Goal: Transaction & Acquisition: Purchase product/service

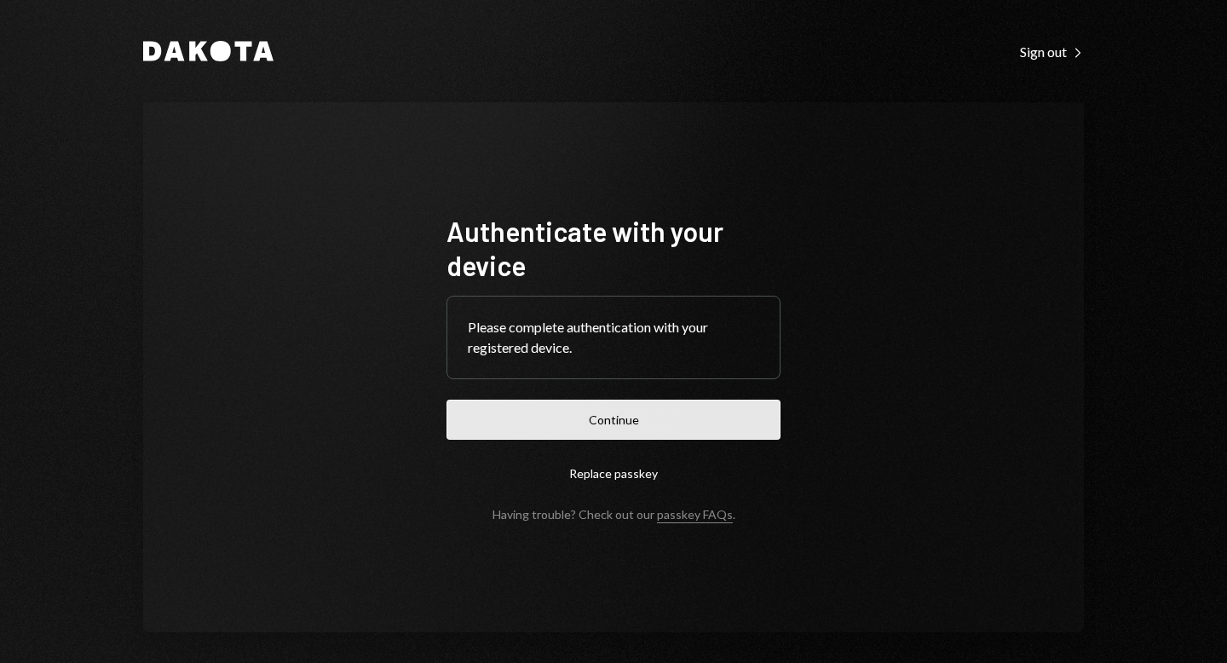
click at [624, 430] on button "Continue" at bounding box center [614, 420] width 334 height 40
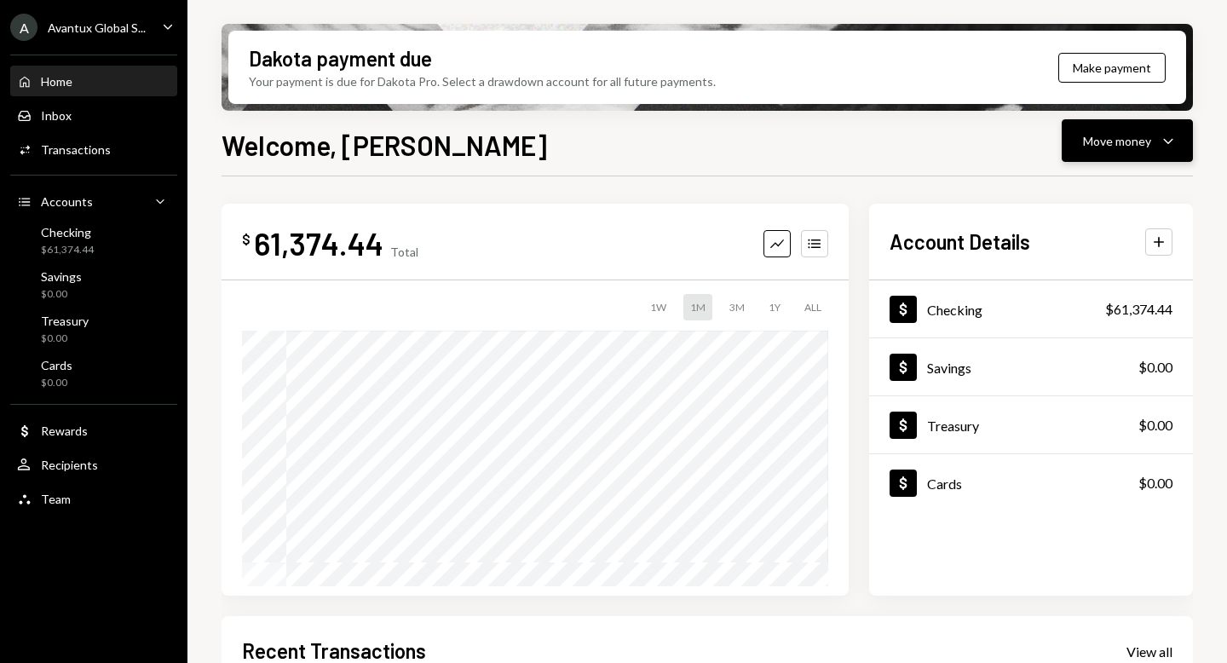
click at [1145, 147] on div "Move money" at bounding box center [1117, 141] width 68 height 18
click at [1104, 185] on div "Send" at bounding box center [1114, 192] width 124 height 18
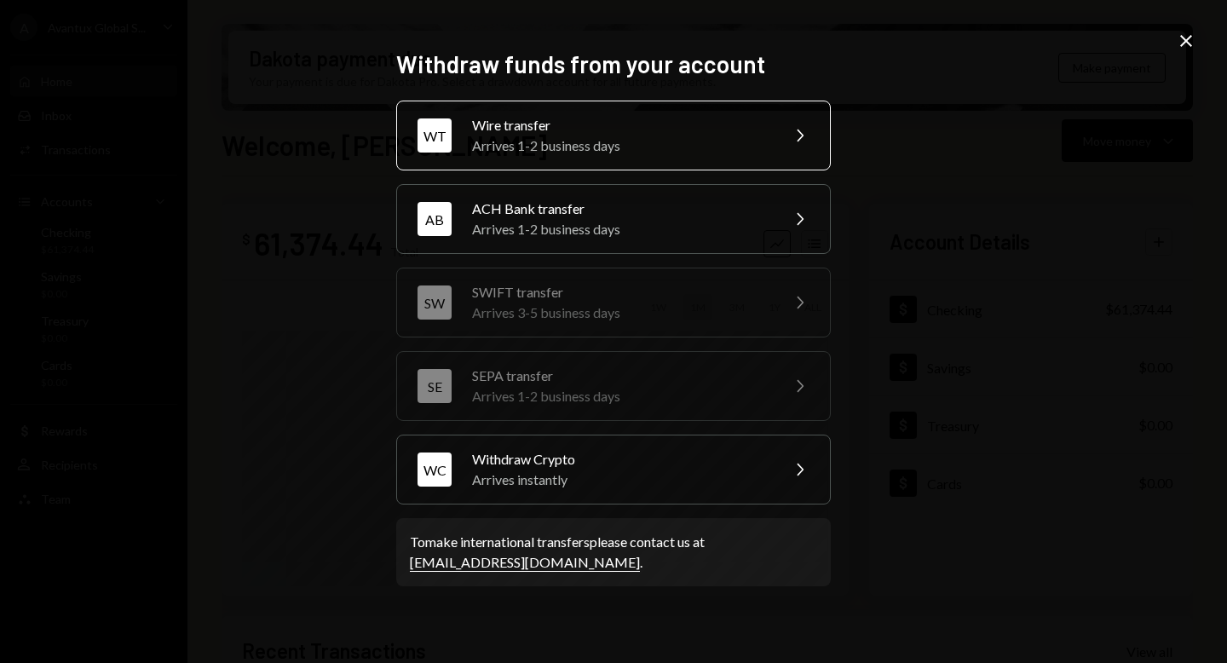
click at [630, 135] on div "Wire transfer" at bounding box center [620, 125] width 297 height 20
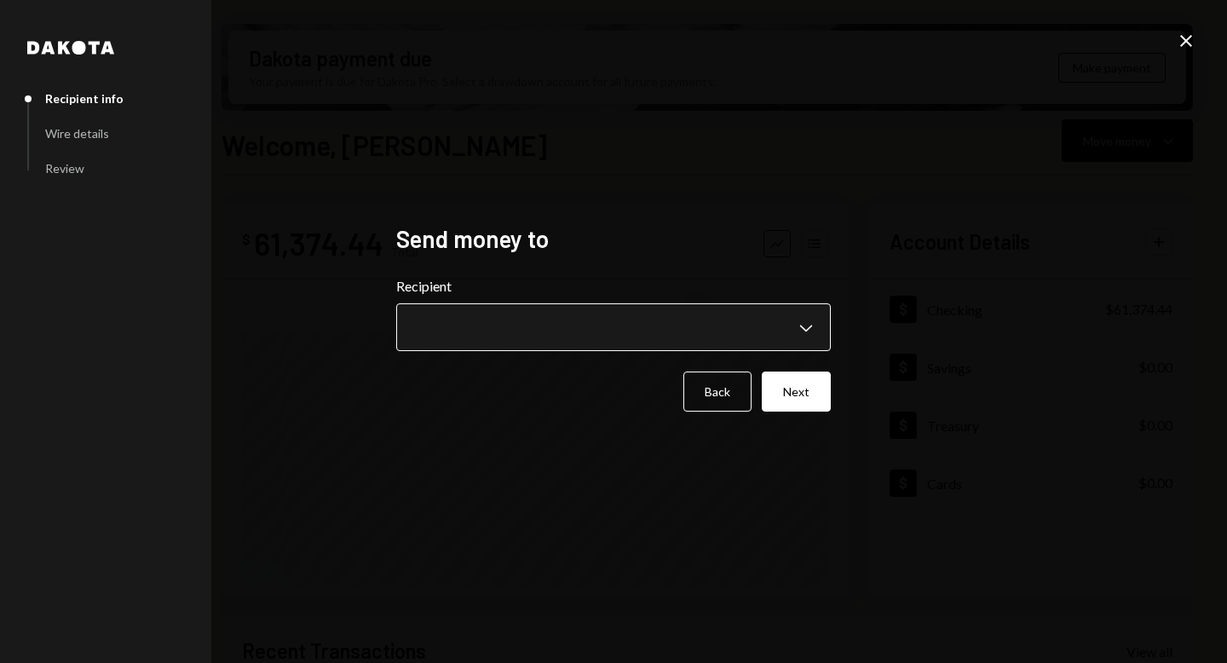
click at [787, 319] on body "A Avantux Global S... Caret Down Home Home Inbox Inbox Activities Transactions …" at bounding box center [613, 331] width 1227 height 663
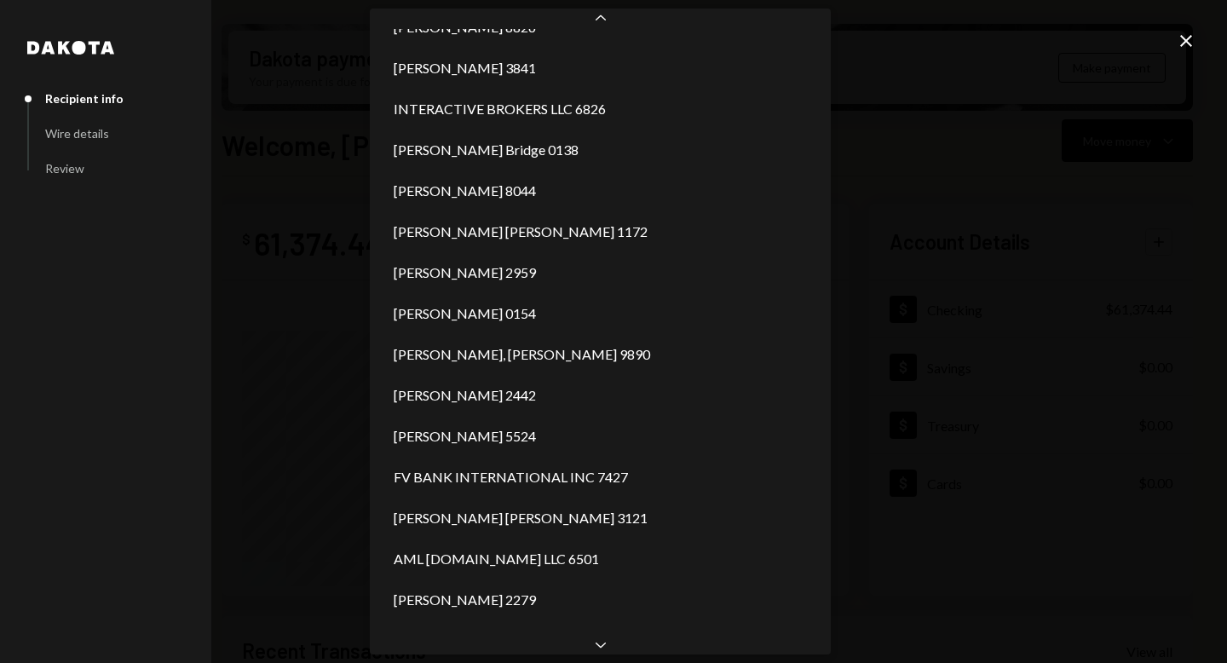
scroll to position [1011, 0]
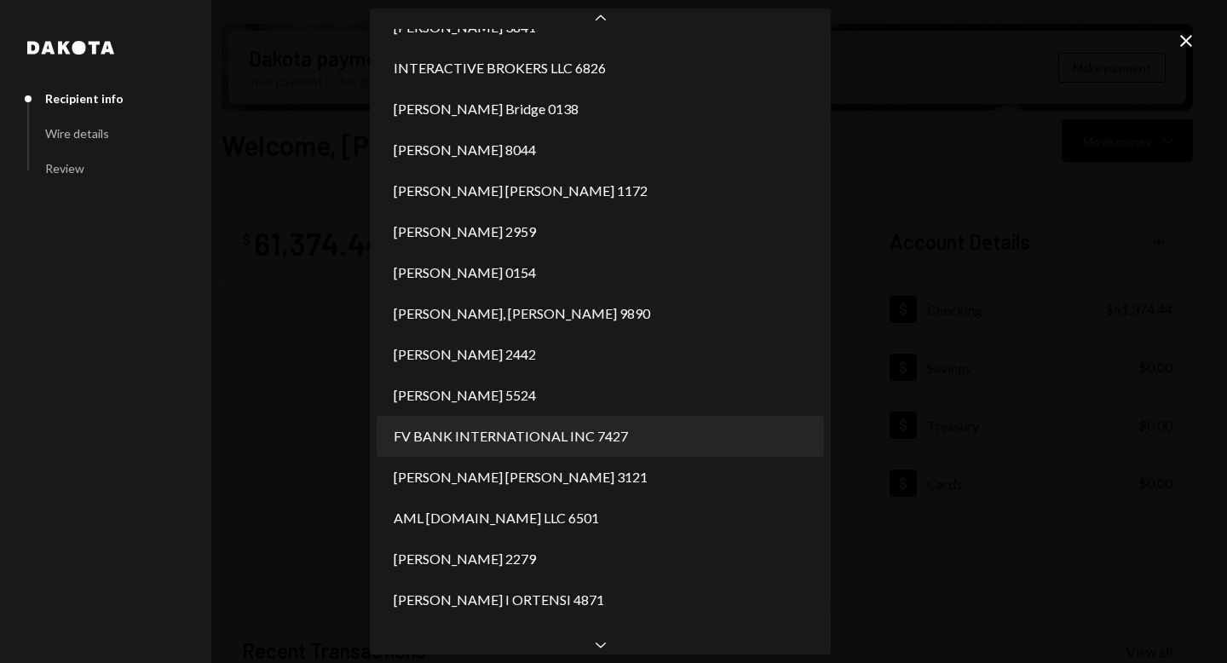
select select "**********"
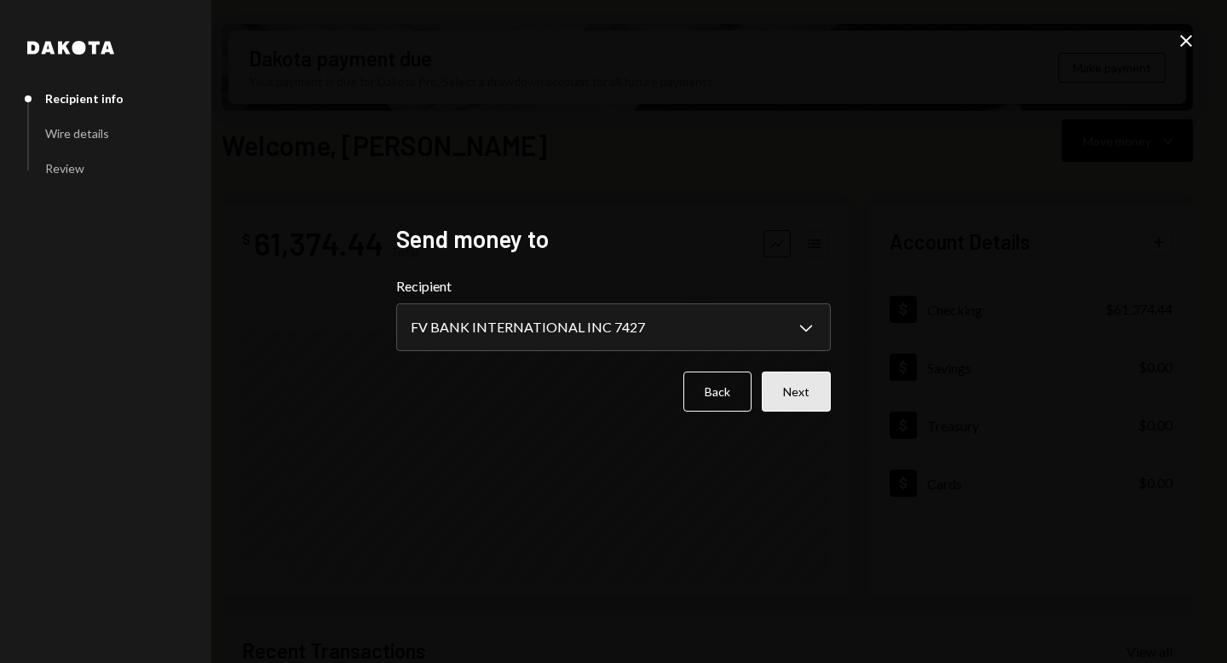
click at [810, 407] on button "Next" at bounding box center [796, 392] width 69 height 40
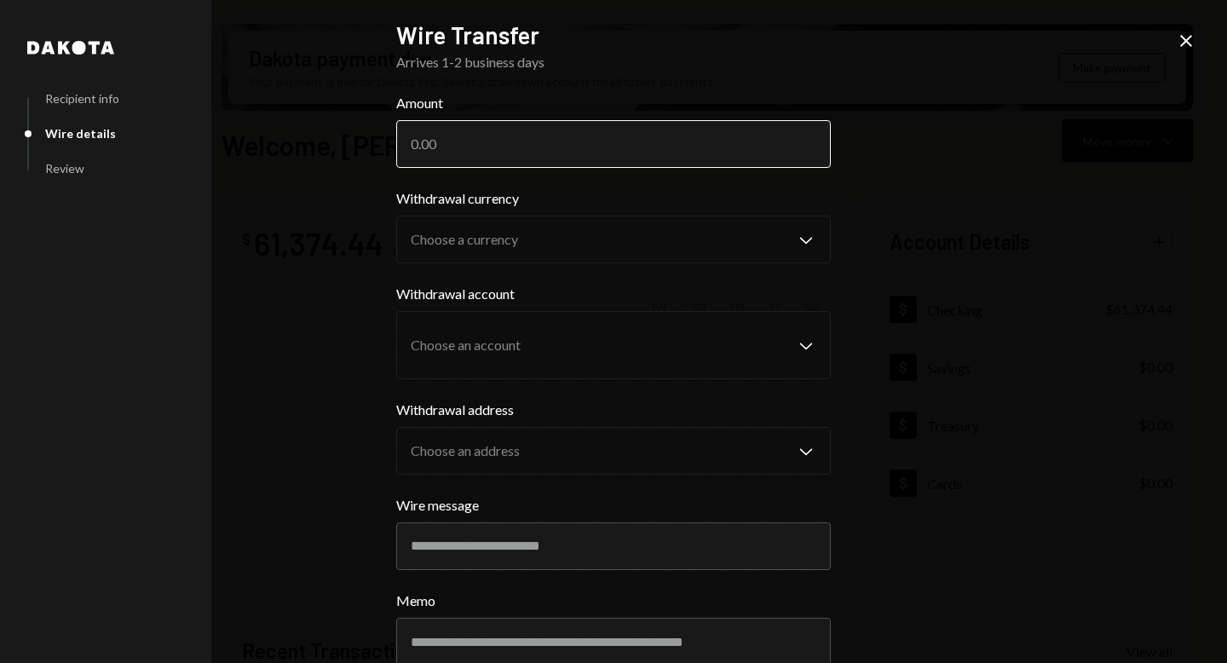
click at [471, 133] on input "Amount" at bounding box center [613, 144] width 435 height 48
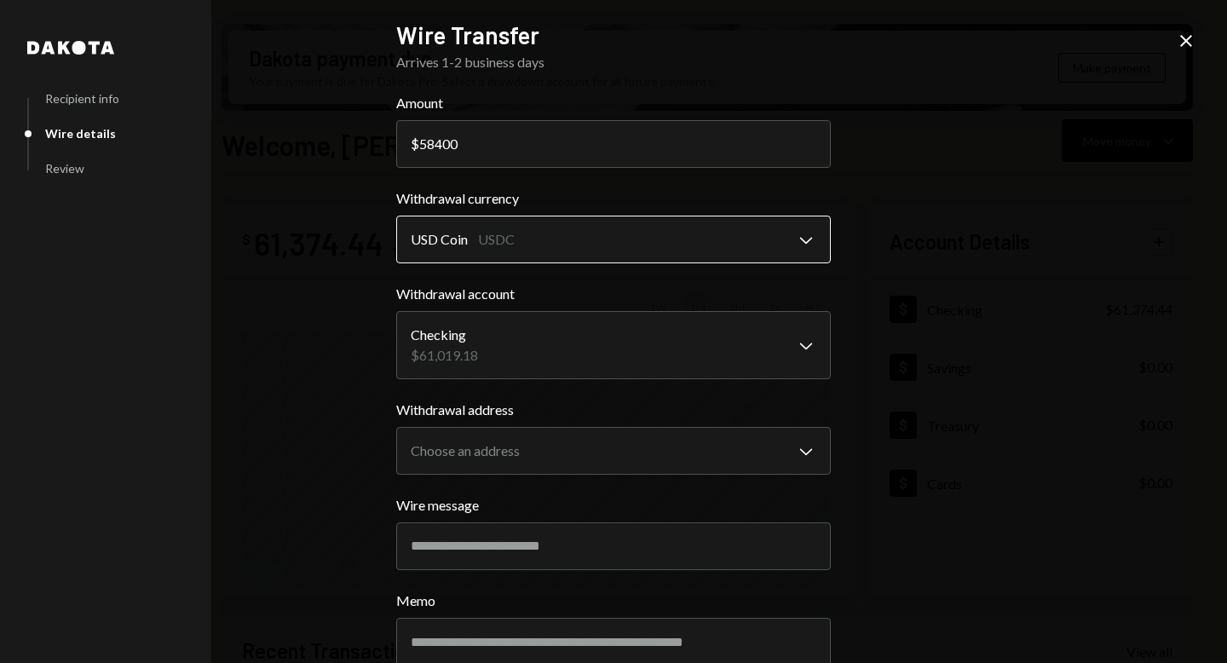
type input "58400"
click at [602, 262] on body "A Avantux Global S... Caret Down Home Home Inbox Inbox Activities Transactions …" at bounding box center [613, 331] width 1227 height 663
click at [580, 362] on body "A Avantux Global S... Caret Down Home Home Inbox Inbox Activities Transactions …" at bounding box center [613, 331] width 1227 height 663
click at [586, 460] on body "A Avantux Global S... Caret Down Home Home Inbox Inbox Activities Transactions …" at bounding box center [613, 331] width 1227 height 663
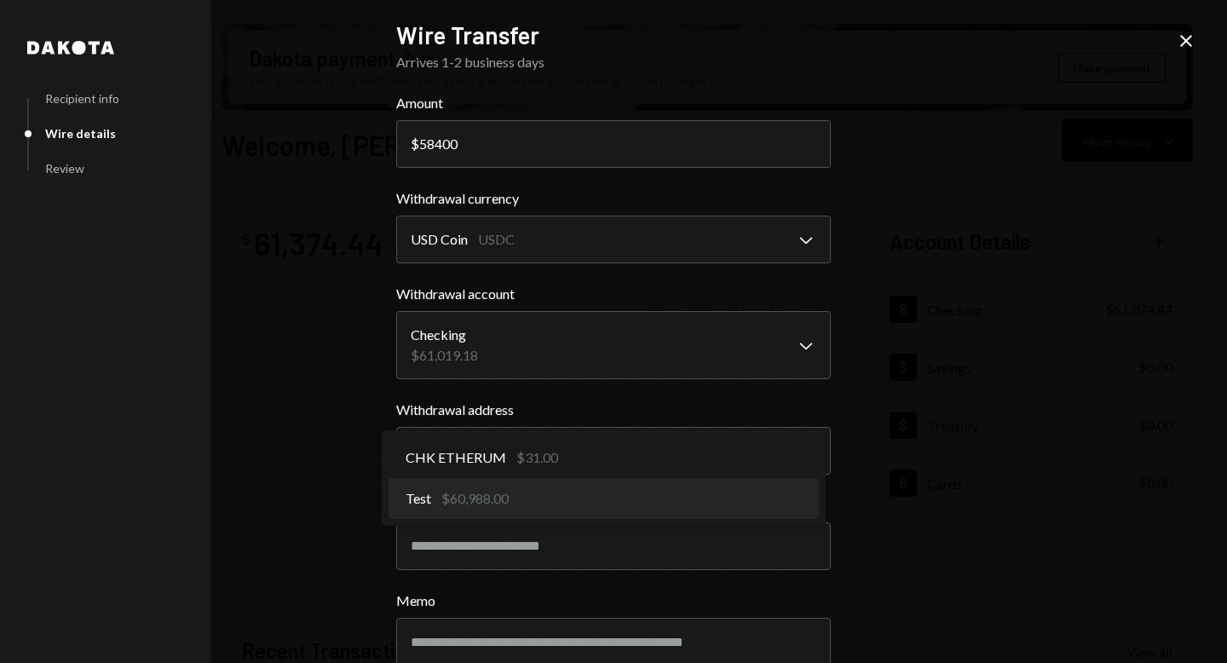
select select "**********"
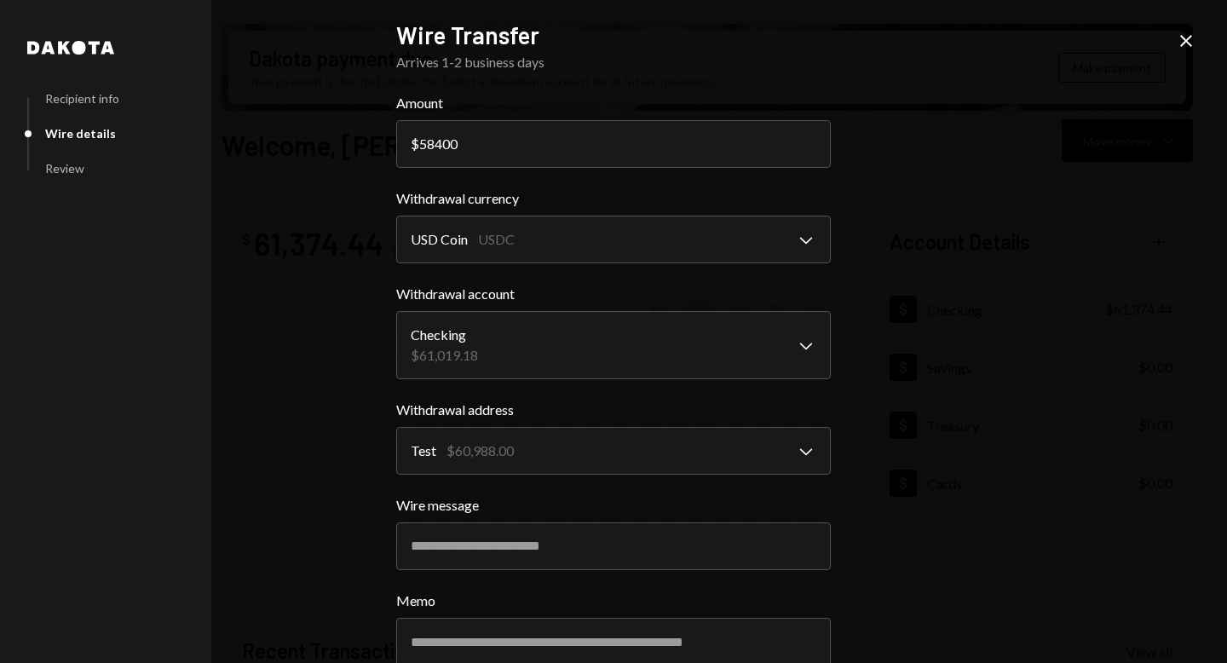
click at [879, 422] on div "**********" at bounding box center [613, 331] width 1227 height 663
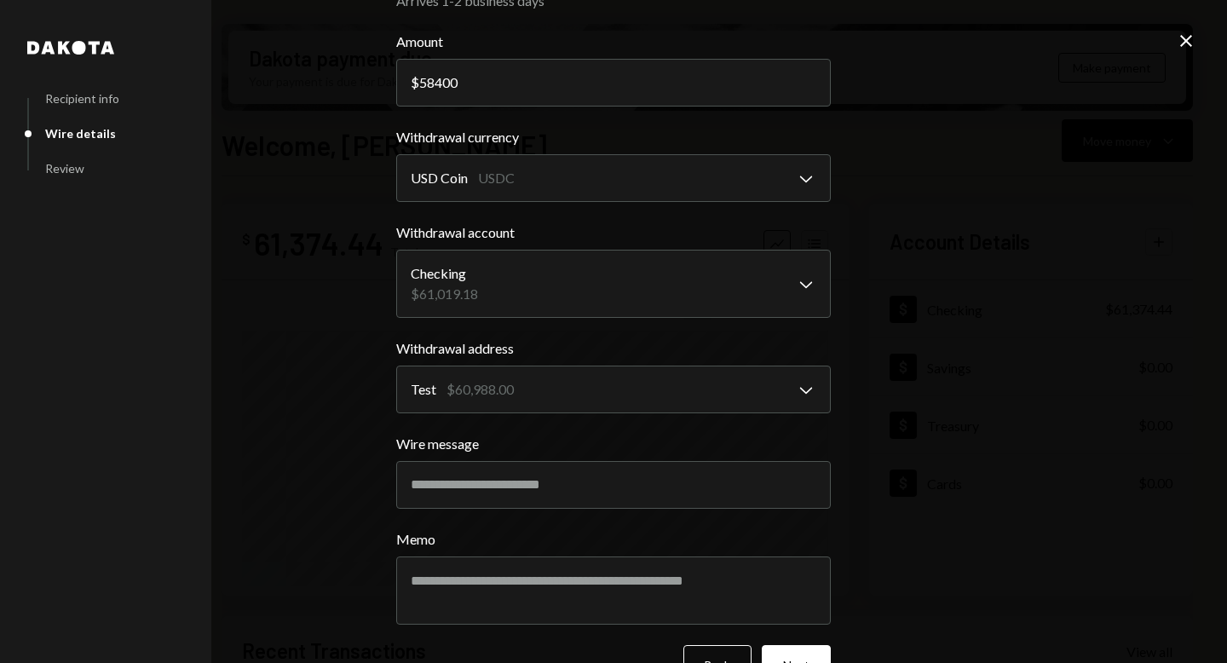
scroll to position [78, 0]
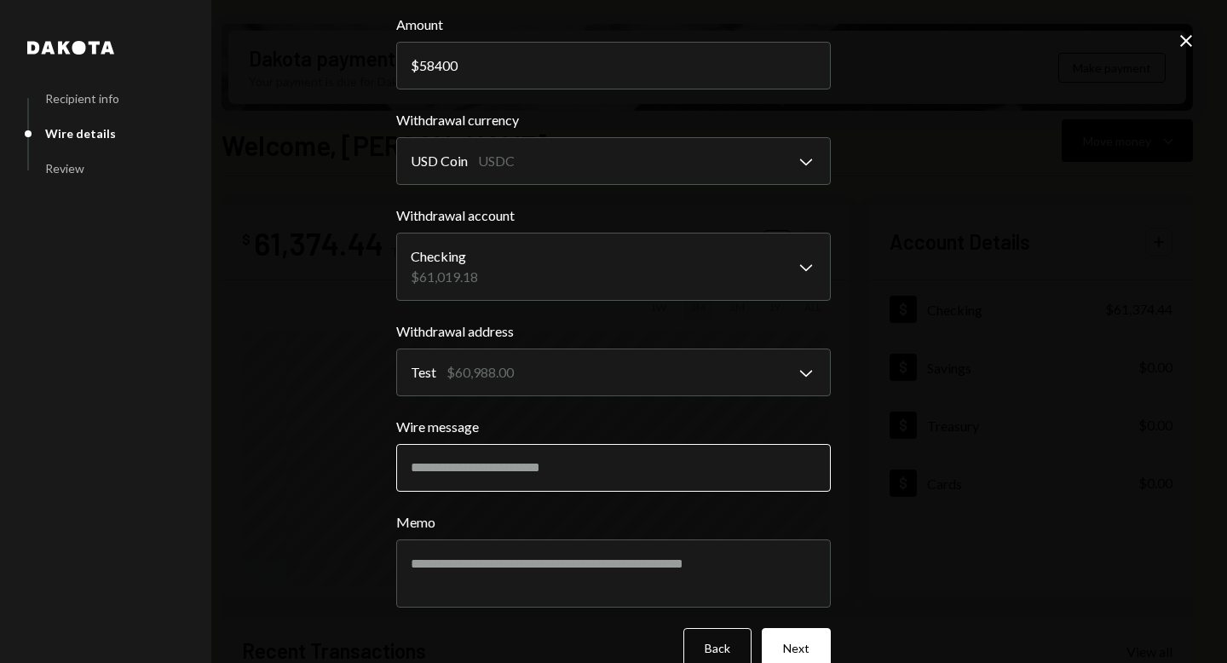
click at [564, 478] on input "Wire message" at bounding box center [613, 468] width 435 height 48
type input "**********"
click at [801, 653] on button "Next" at bounding box center [796, 648] width 69 height 40
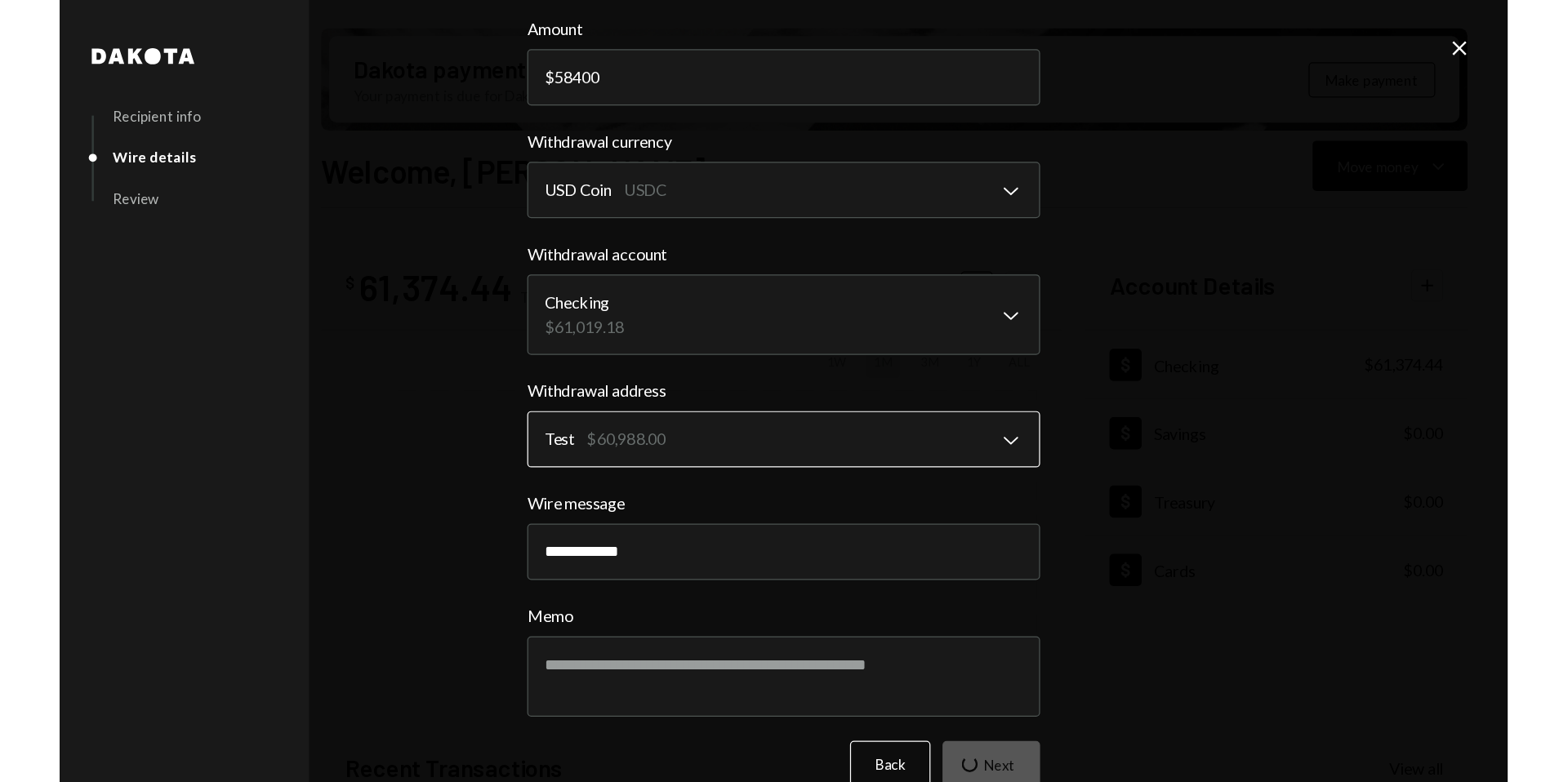
scroll to position [0, 0]
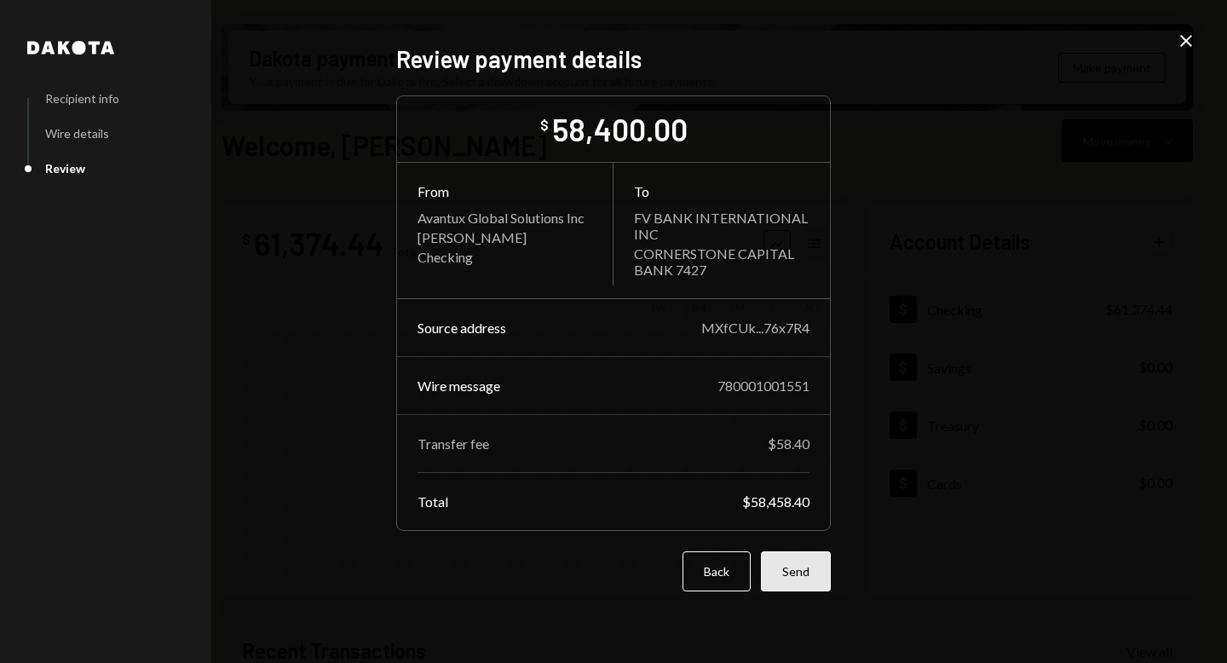
click at [787, 567] on button "Send" at bounding box center [796, 571] width 70 height 40
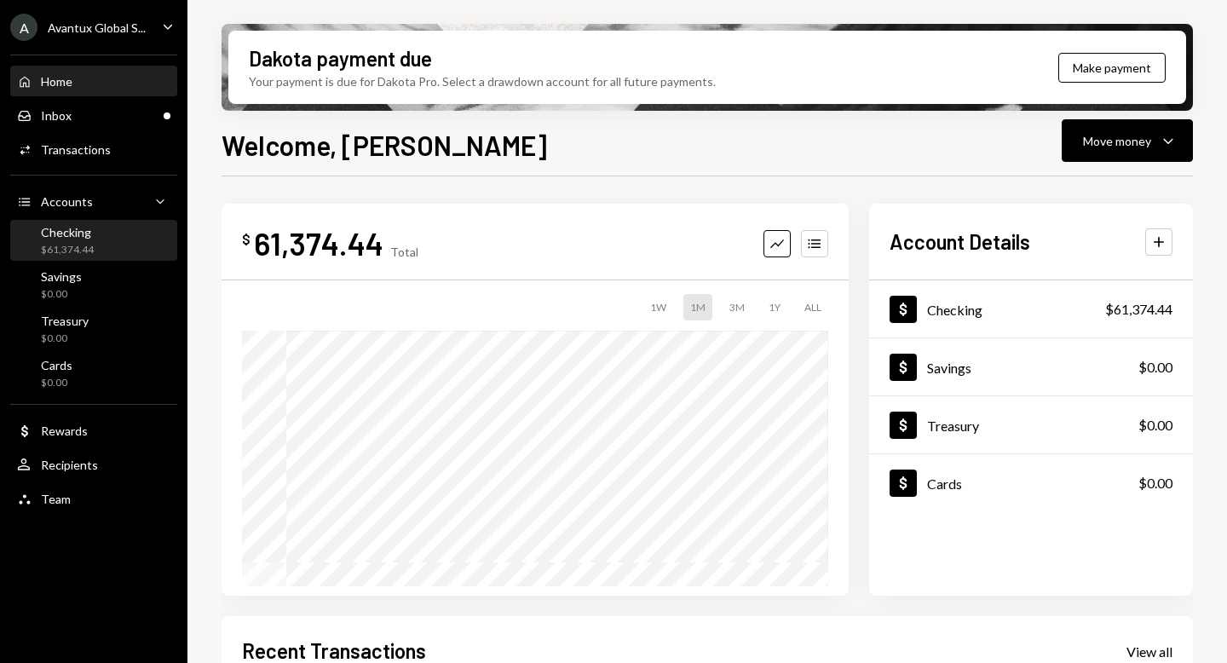
click at [81, 251] on div "$61,374.44" at bounding box center [67, 250] width 53 height 14
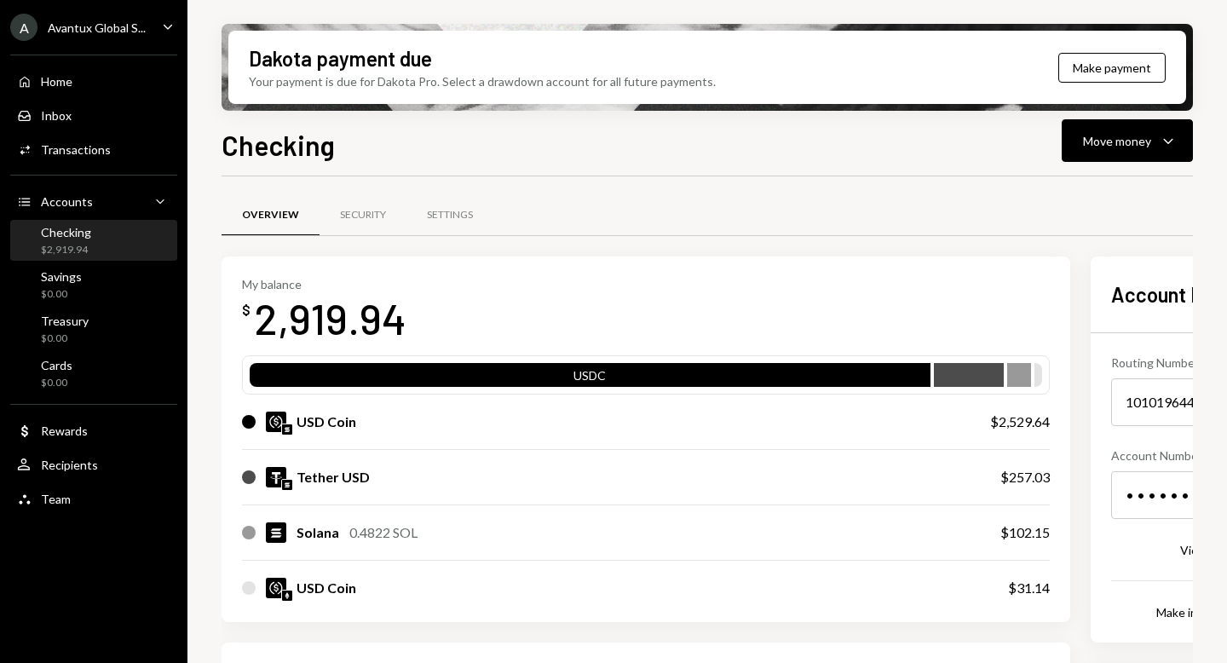
click at [82, 35] on div "A Avantux Global S..." at bounding box center [78, 27] width 136 height 27
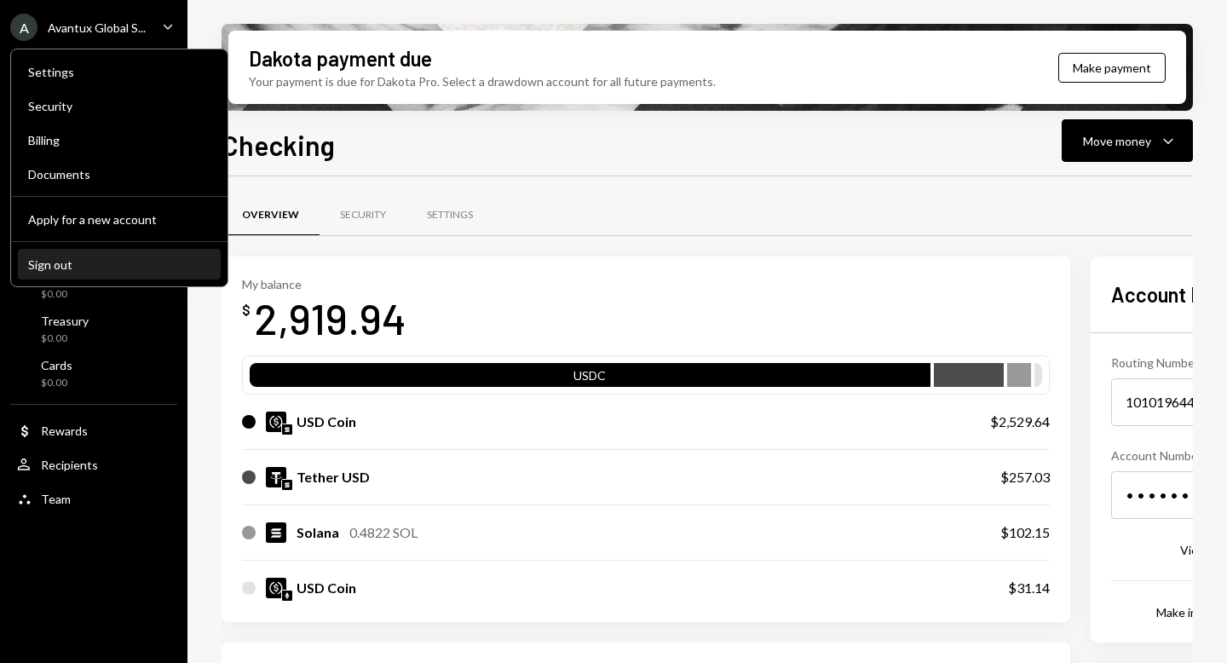
click at [73, 256] on button "Sign out" at bounding box center [119, 265] width 203 height 31
